Goal: Information Seeking & Learning: Find contact information

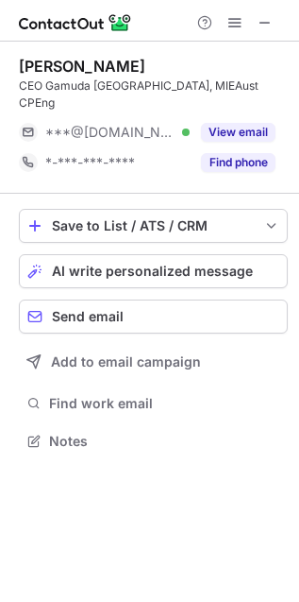
scroll to position [411, 299]
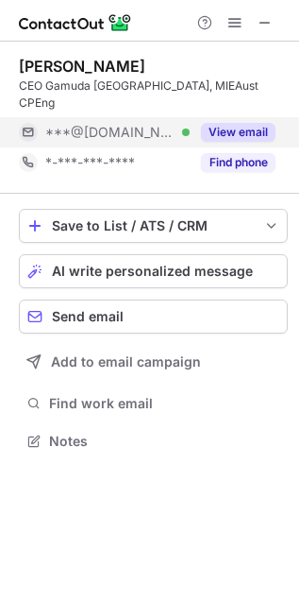
click at [264, 123] on button "View email" at bounding box center [238, 132] width 75 height 19
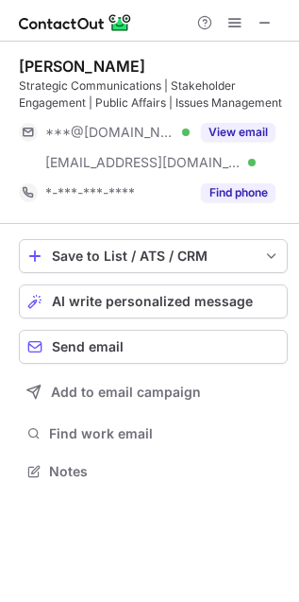
scroll to position [458, 299]
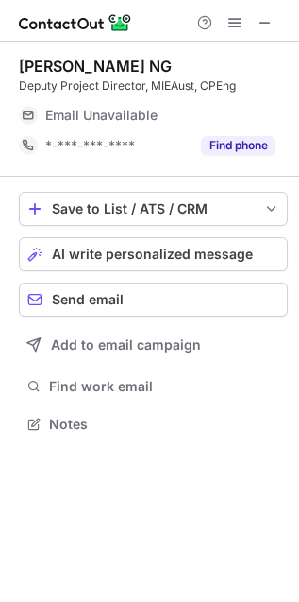
scroll to position [411, 299]
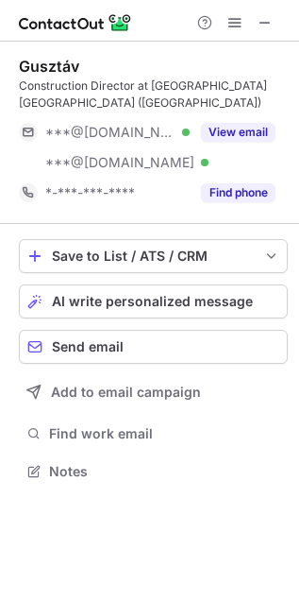
scroll to position [441, 299]
